Goal: Navigation & Orientation: Understand site structure

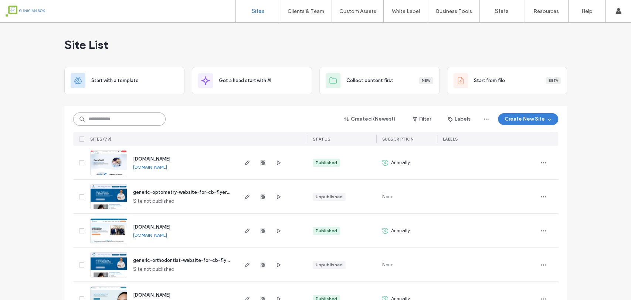
click at [141, 118] on input at bounding box center [119, 118] width 92 height 13
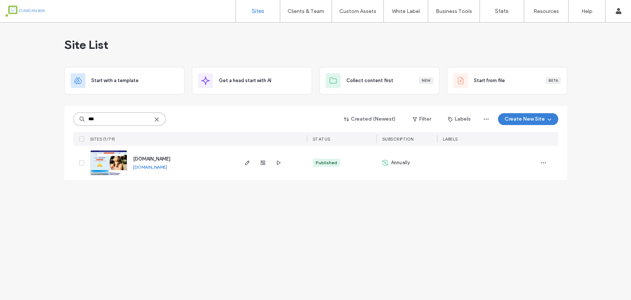
type input "***"
click at [102, 162] on img at bounding box center [109, 175] width 36 height 50
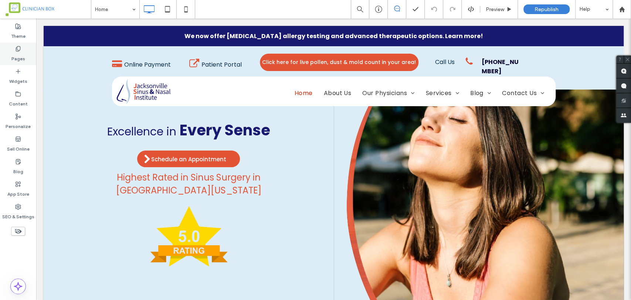
click at [17, 48] on icon at bounding box center [18, 49] width 6 height 6
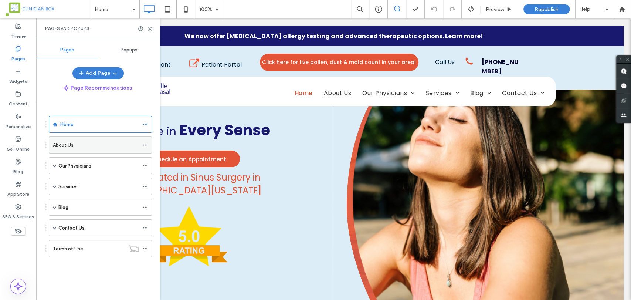
click at [72, 146] on label "About Us" at bounding box center [63, 145] width 21 height 13
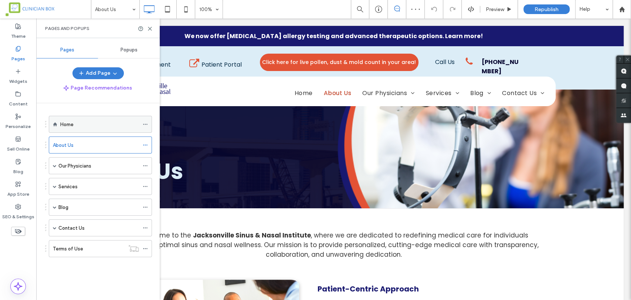
click at [72, 120] on label "Home" at bounding box center [66, 124] width 13 height 13
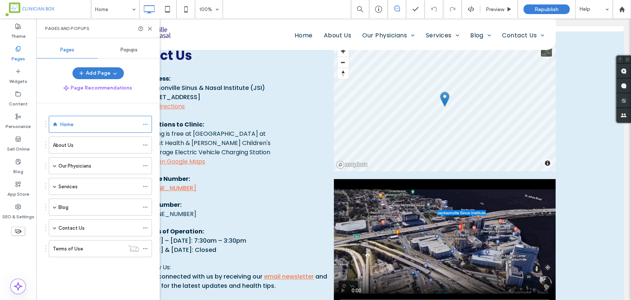
scroll to position [2037, 0]
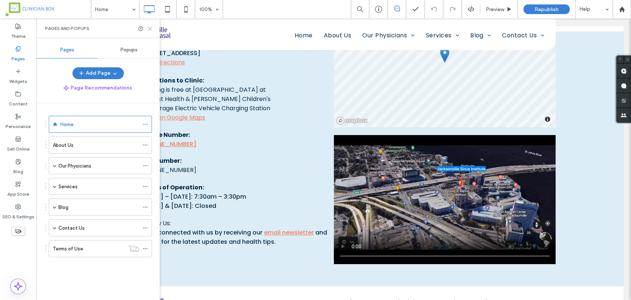
click at [151, 28] on icon at bounding box center [150, 29] width 6 height 6
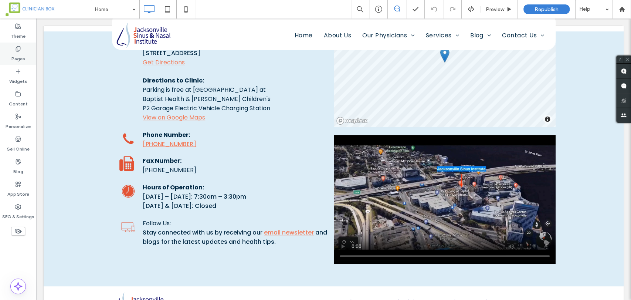
click at [17, 46] on icon at bounding box center [18, 49] width 6 height 6
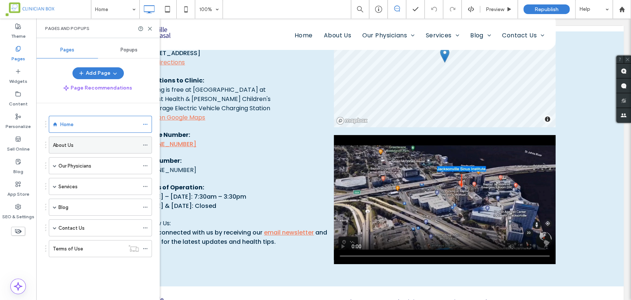
click at [72, 146] on label "About Us" at bounding box center [63, 145] width 21 height 13
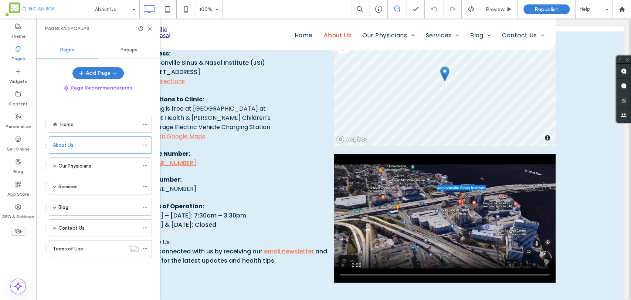
scroll to position [1233, 0]
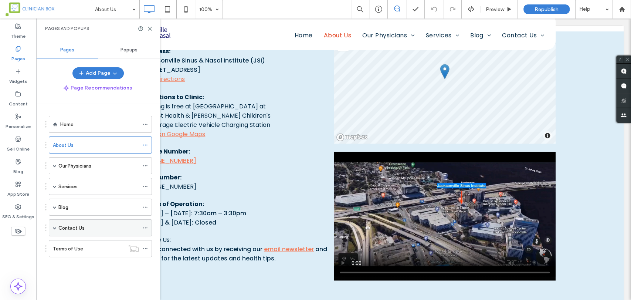
click at [67, 227] on label "Contact Us" at bounding box center [71, 227] width 26 height 13
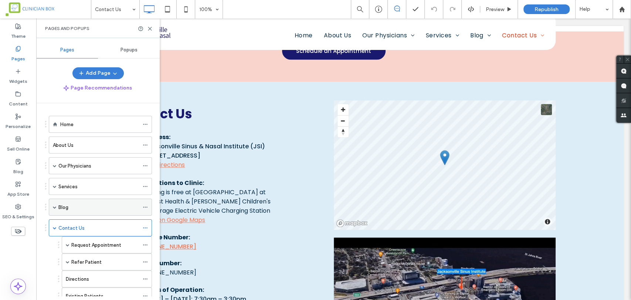
scroll to position [732, 0]
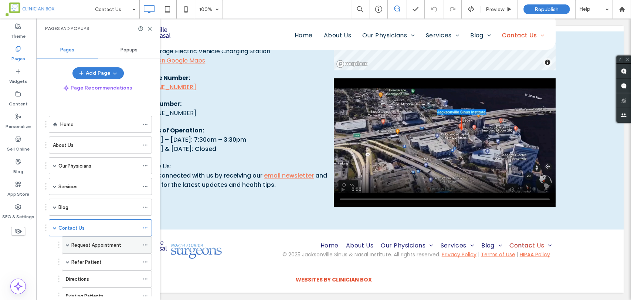
click at [116, 243] on label "Request Appointment" at bounding box center [96, 244] width 50 height 13
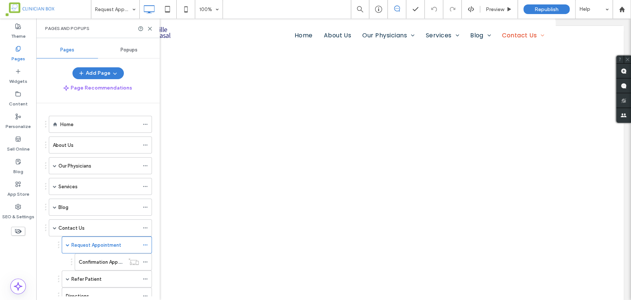
scroll to position [298, 0]
drag, startPoint x: 628, startPoint y: 42, endPoint x: 666, endPoint y: 128, distance: 93.8
click at [91, 279] on label "Refer Patient" at bounding box center [86, 278] width 30 height 13
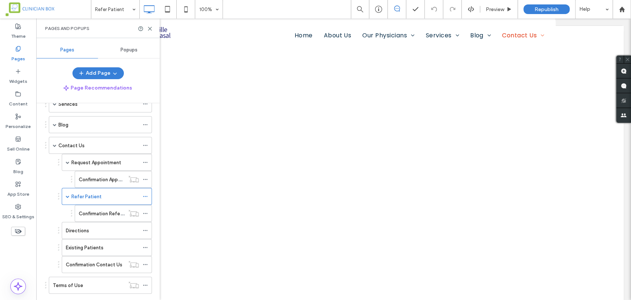
scroll to position [83, 0]
click at [80, 227] on label "Directions" at bounding box center [77, 230] width 23 height 13
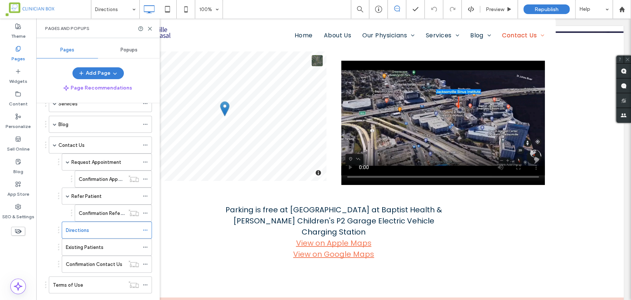
scroll to position [180, 0]
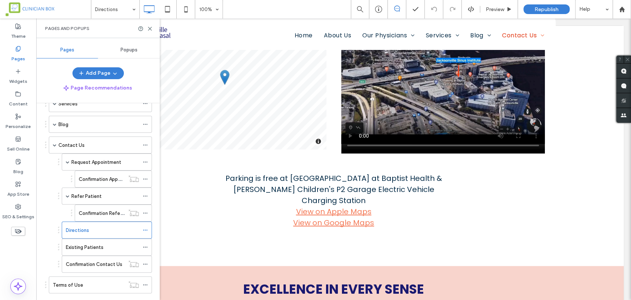
drag, startPoint x: 627, startPoint y: 31, endPoint x: 660, endPoint y: 103, distance: 78.7
click at [85, 249] on label "Existing Patients" at bounding box center [85, 247] width 38 height 13
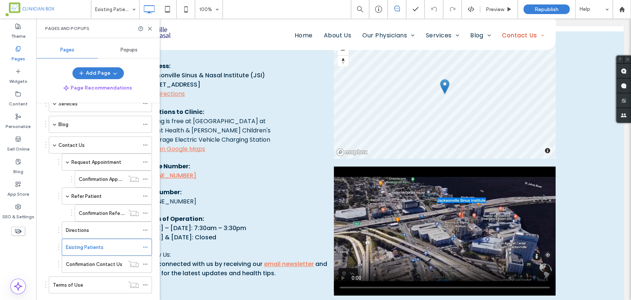
scroll to position [397, 0]
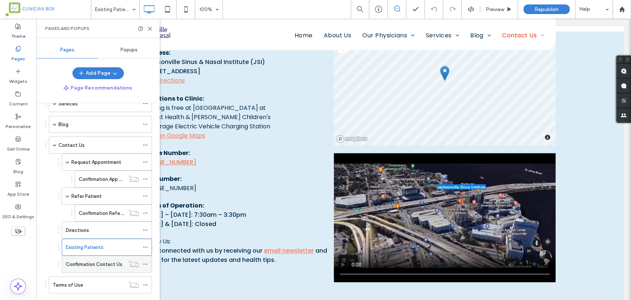
click at [93, 261] on label "Confirmation Contact Us" at bounding box center [94, 264] width 57 height 13
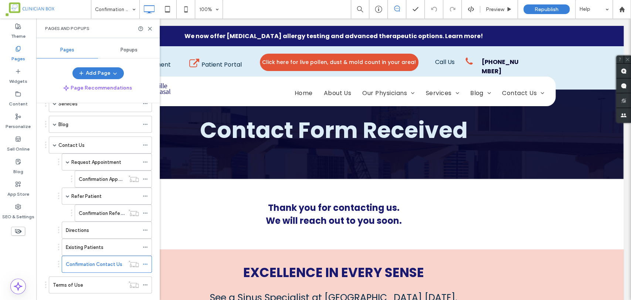
scroll to position [97, 0]
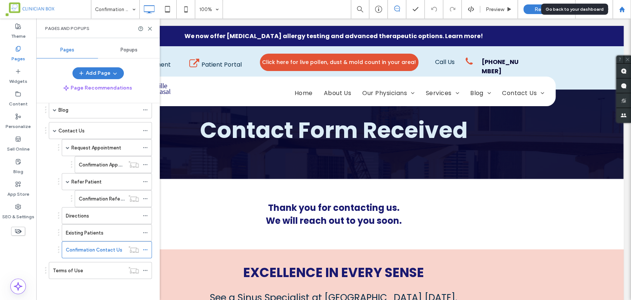
click at [619, 7] on icon at bounding box center [622, 9] width 6 height 6
